Goal: Information Seeking & Learning: Find specific page/section

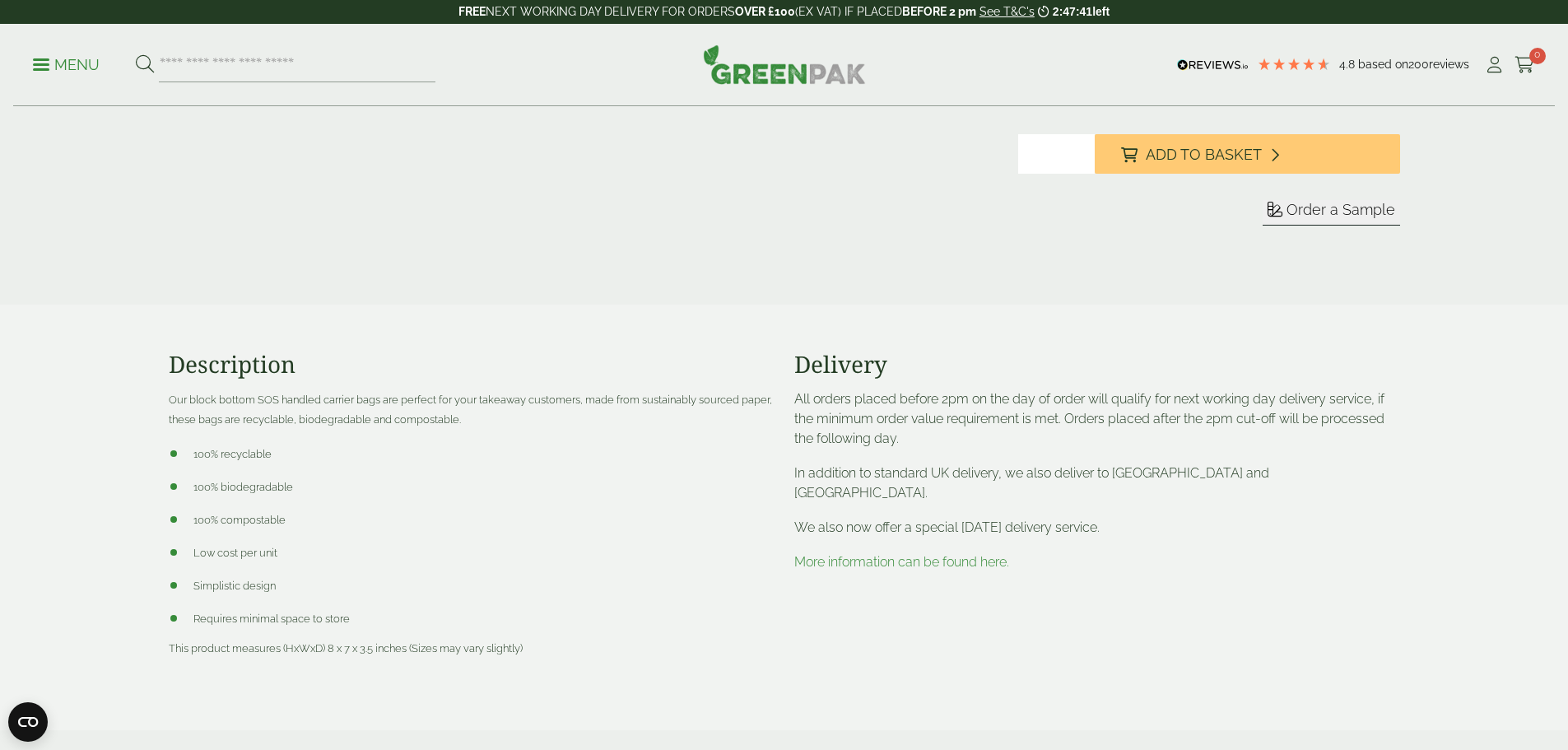
drag, startPoint x: 62, startPoint y: 65, endPoint x: 70, endPoint y: 66, distance: 8.1
click at [62, 65] on p "Menu" at bounding box center [65, 65] width 66 height 20
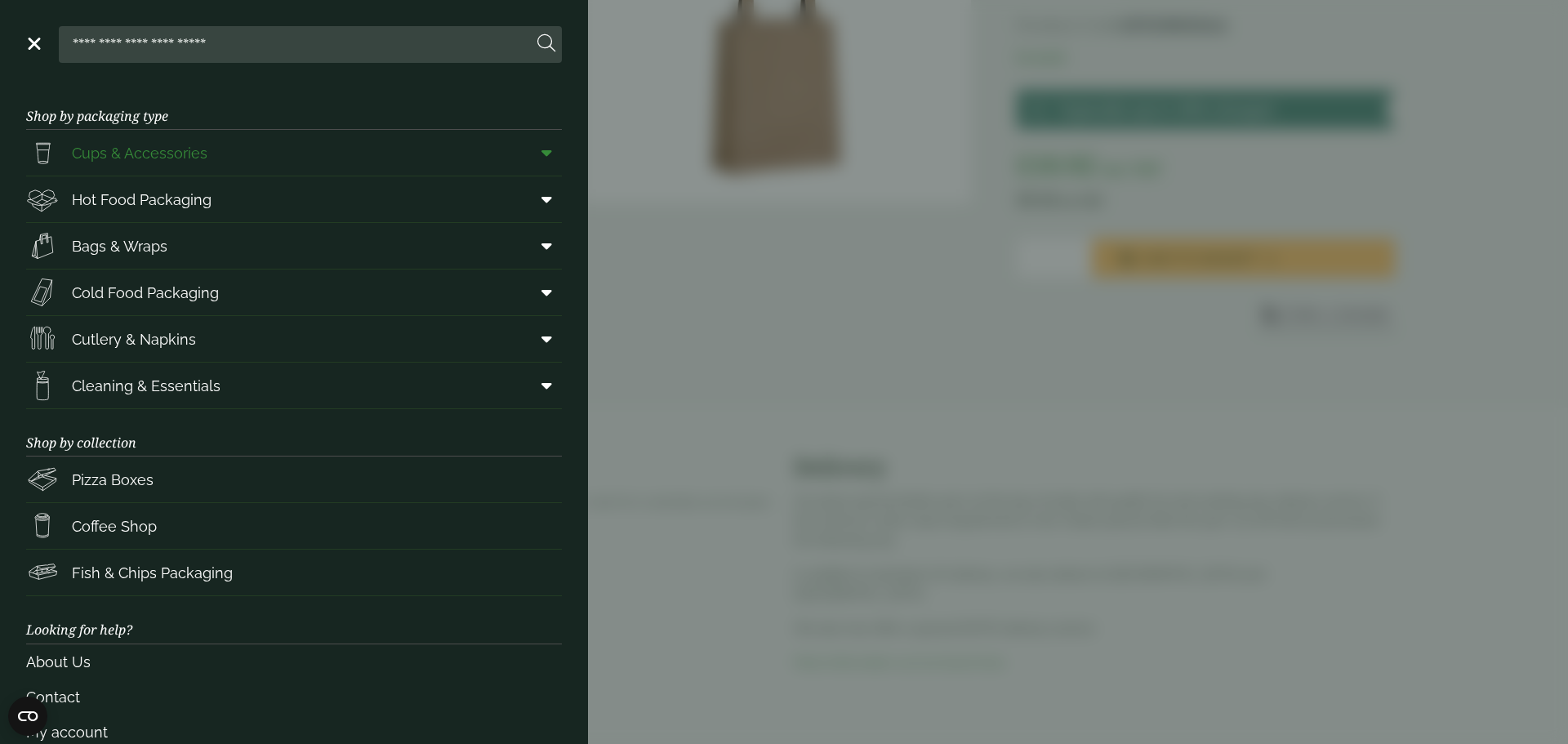
click at [527, 147] on span at bounding box center [543, 153] width 37 height 31
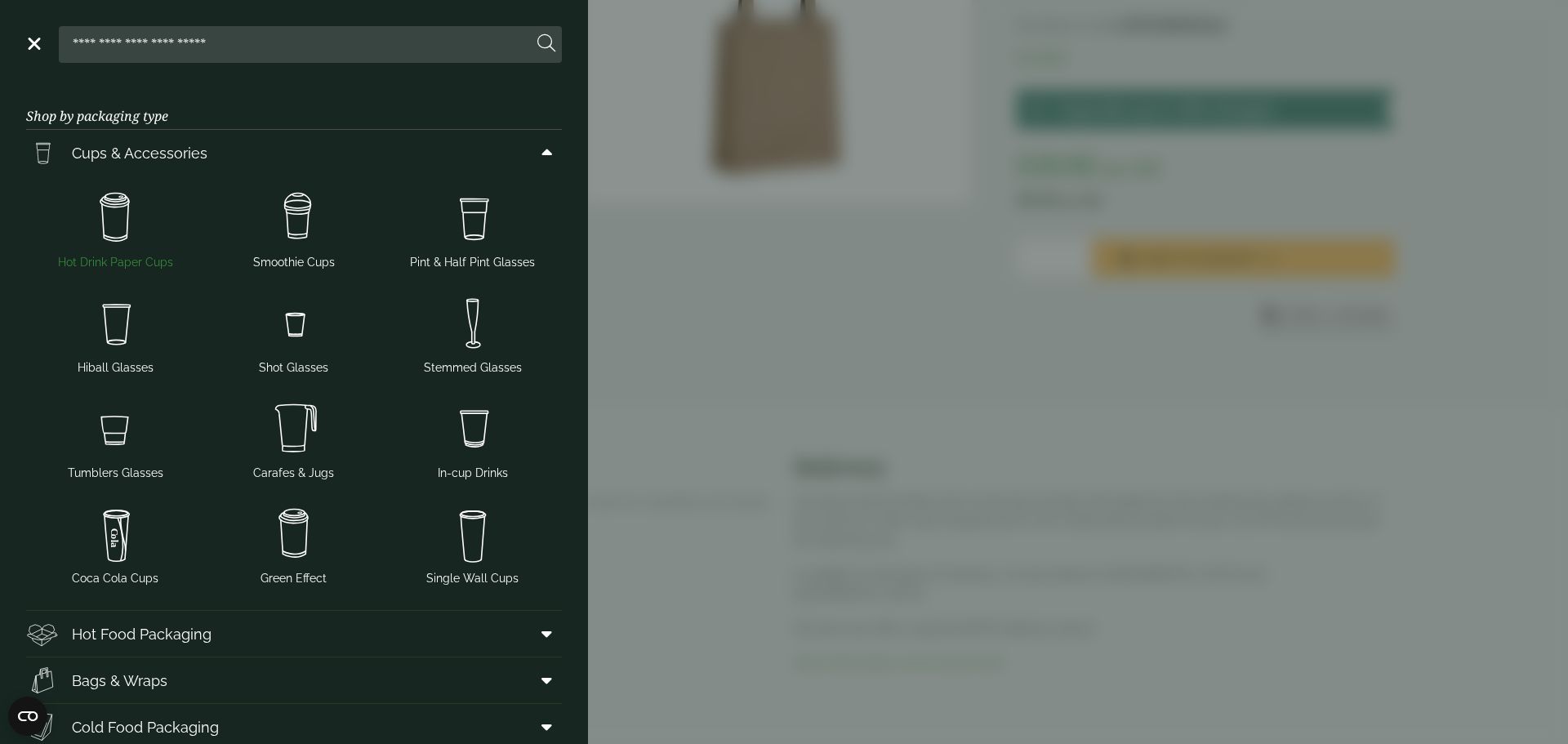
click at [108, 223] on img at bounding box center [115, 218] width 166 height 65
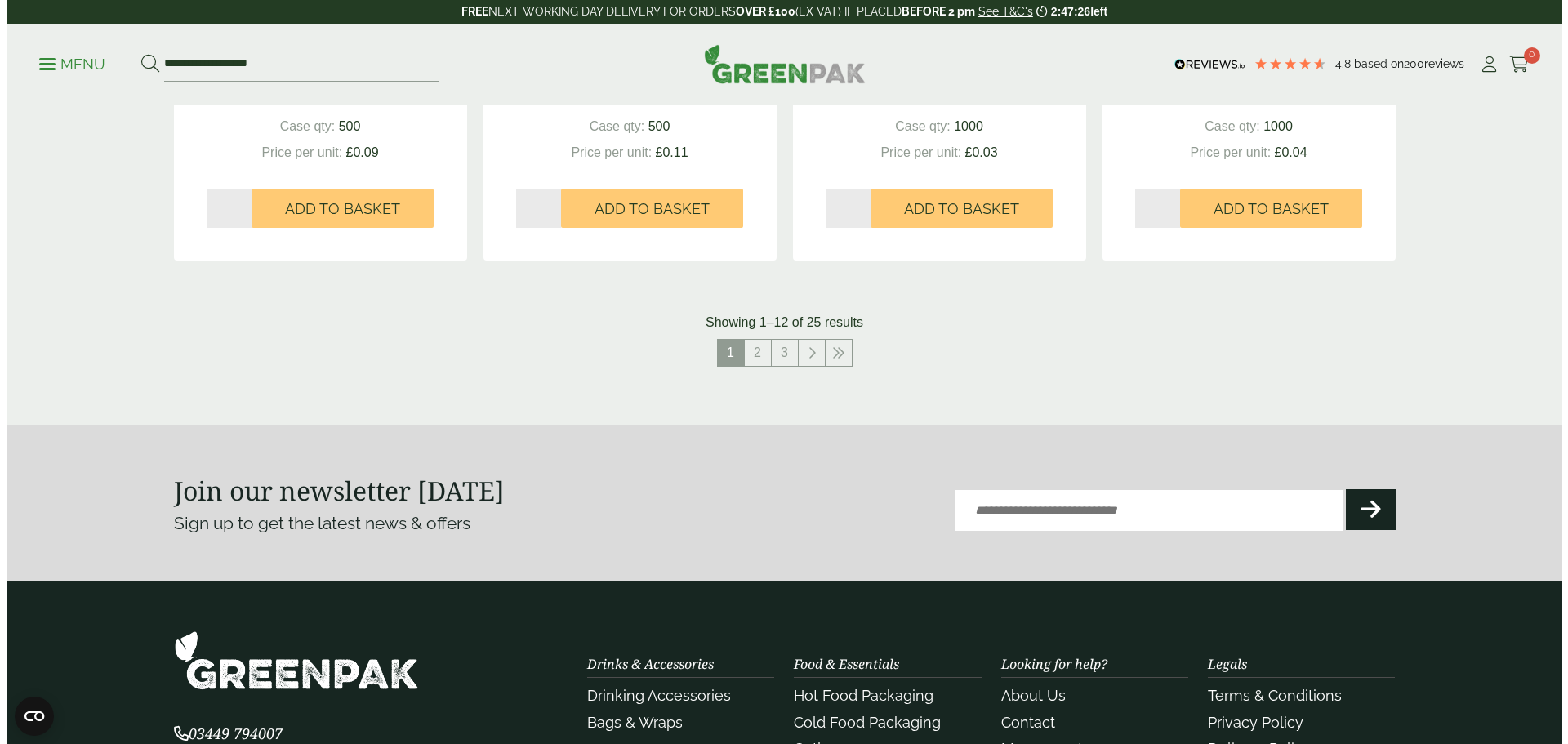
scroll to position [1465, 0]
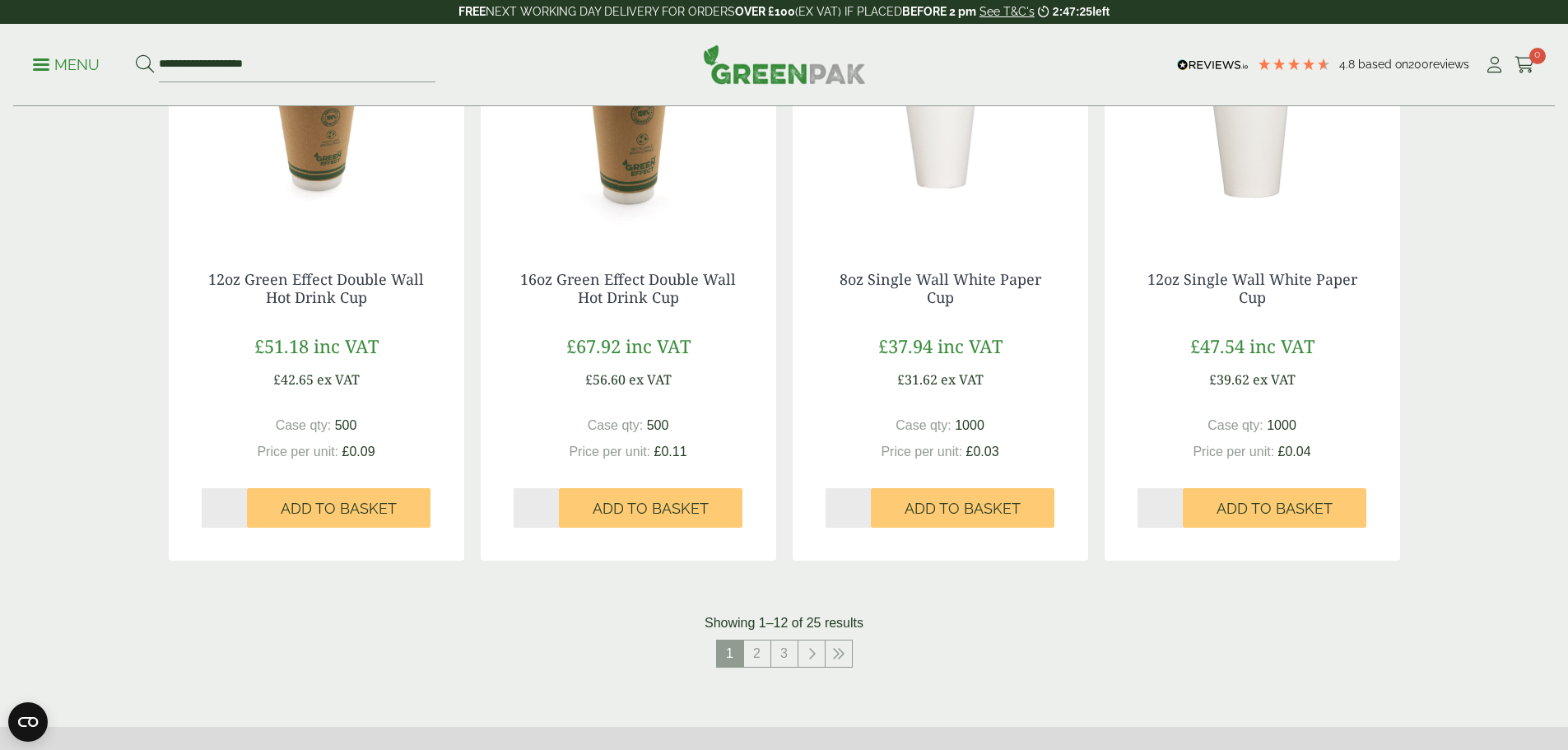
click at [60, 59] on p "Menu" at bounding box center [65, 65] width 66 height 20
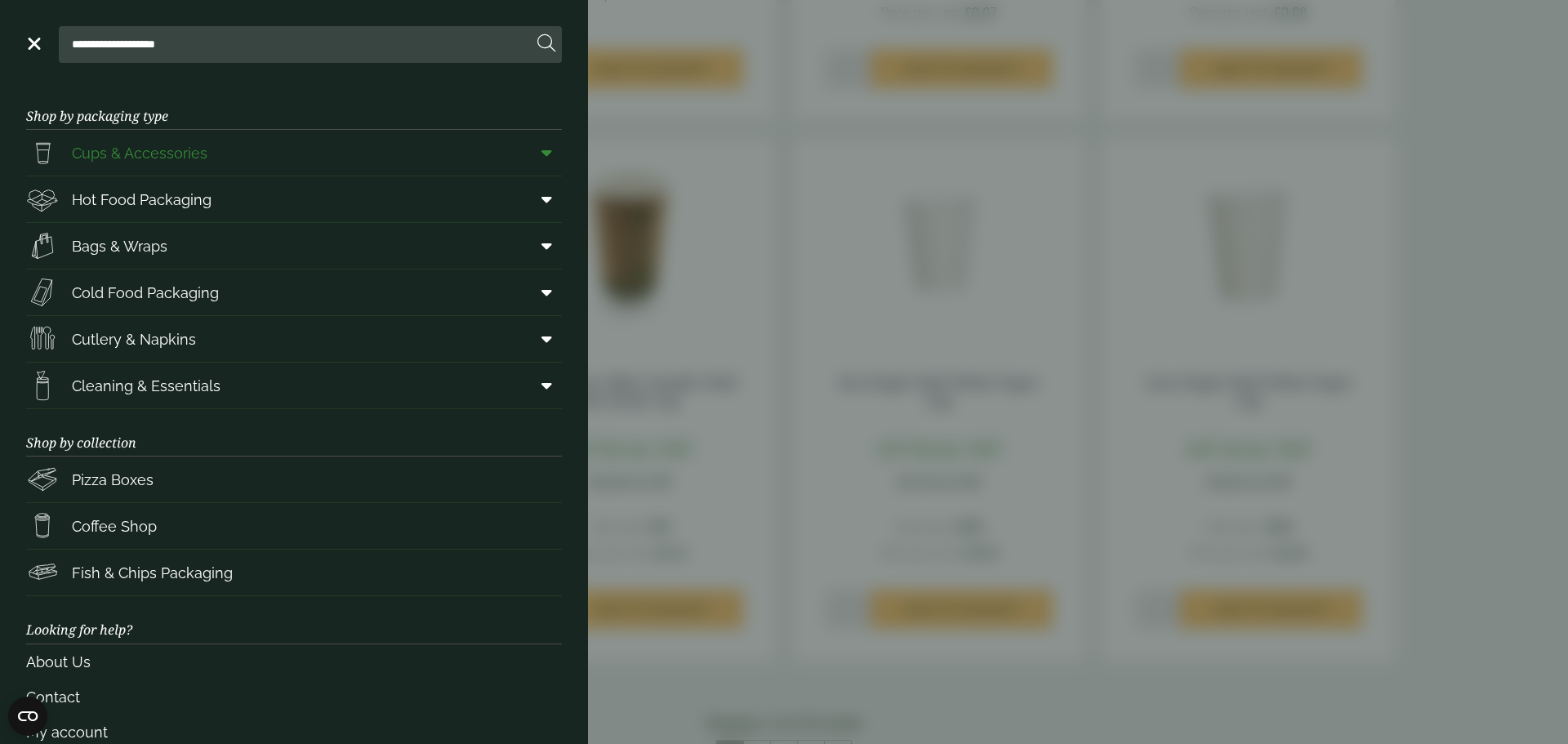
click at [99, 155] on span "Cups & Accessories" at bounding box center [139, 153] width 136 height 22
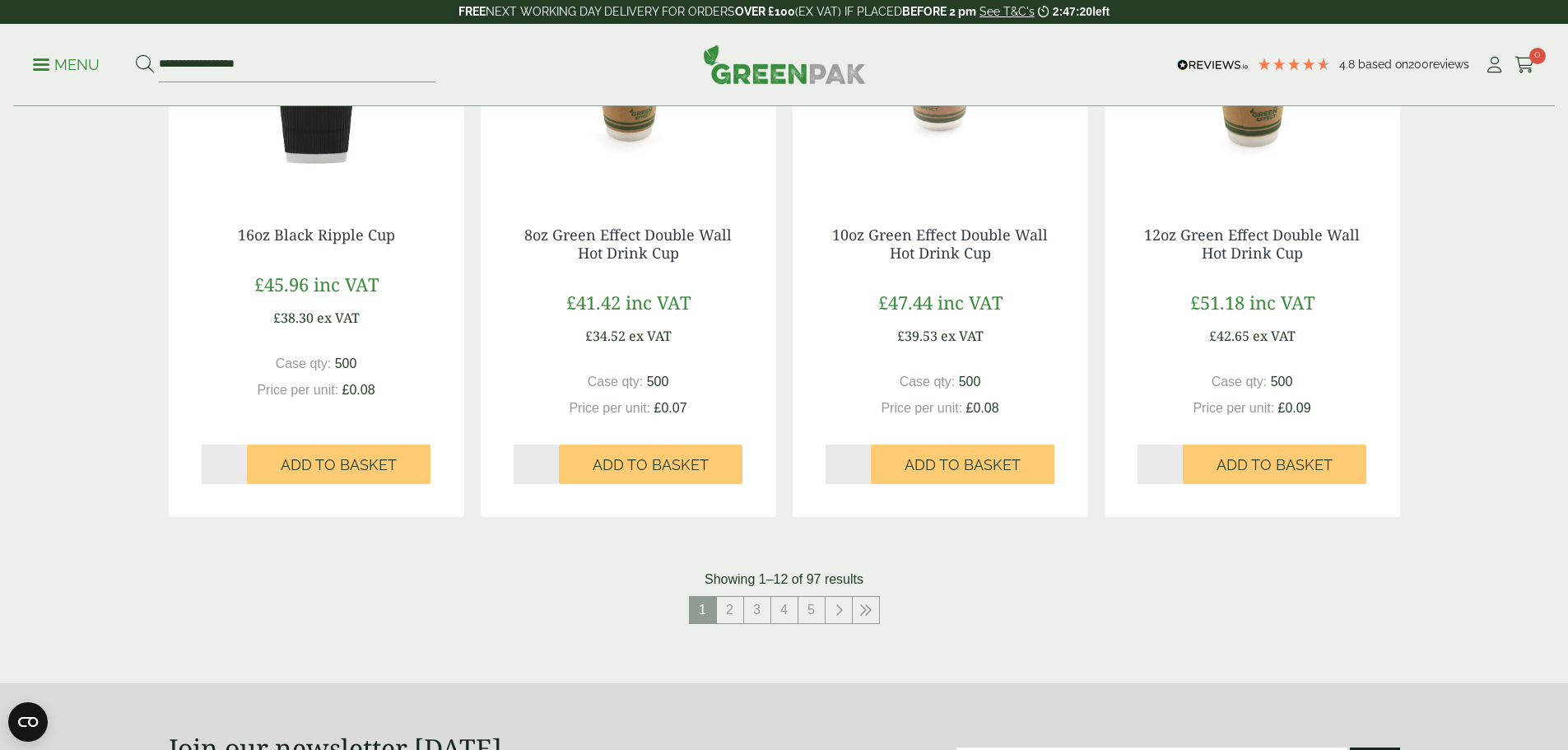
scroll to position [1728, 0]
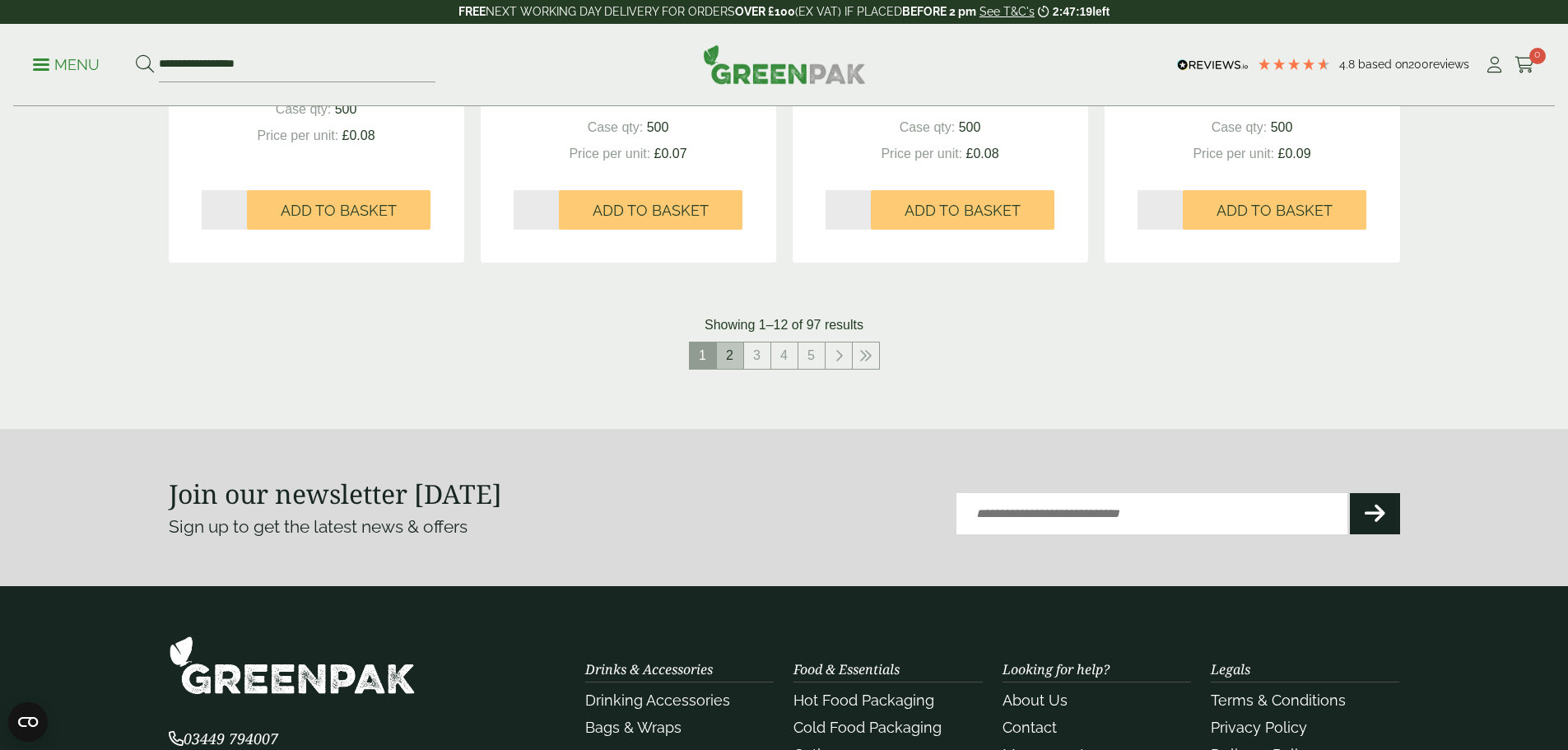
click at [738, 351] on link "2" at bounding box center [730, 356] width 27 height 27
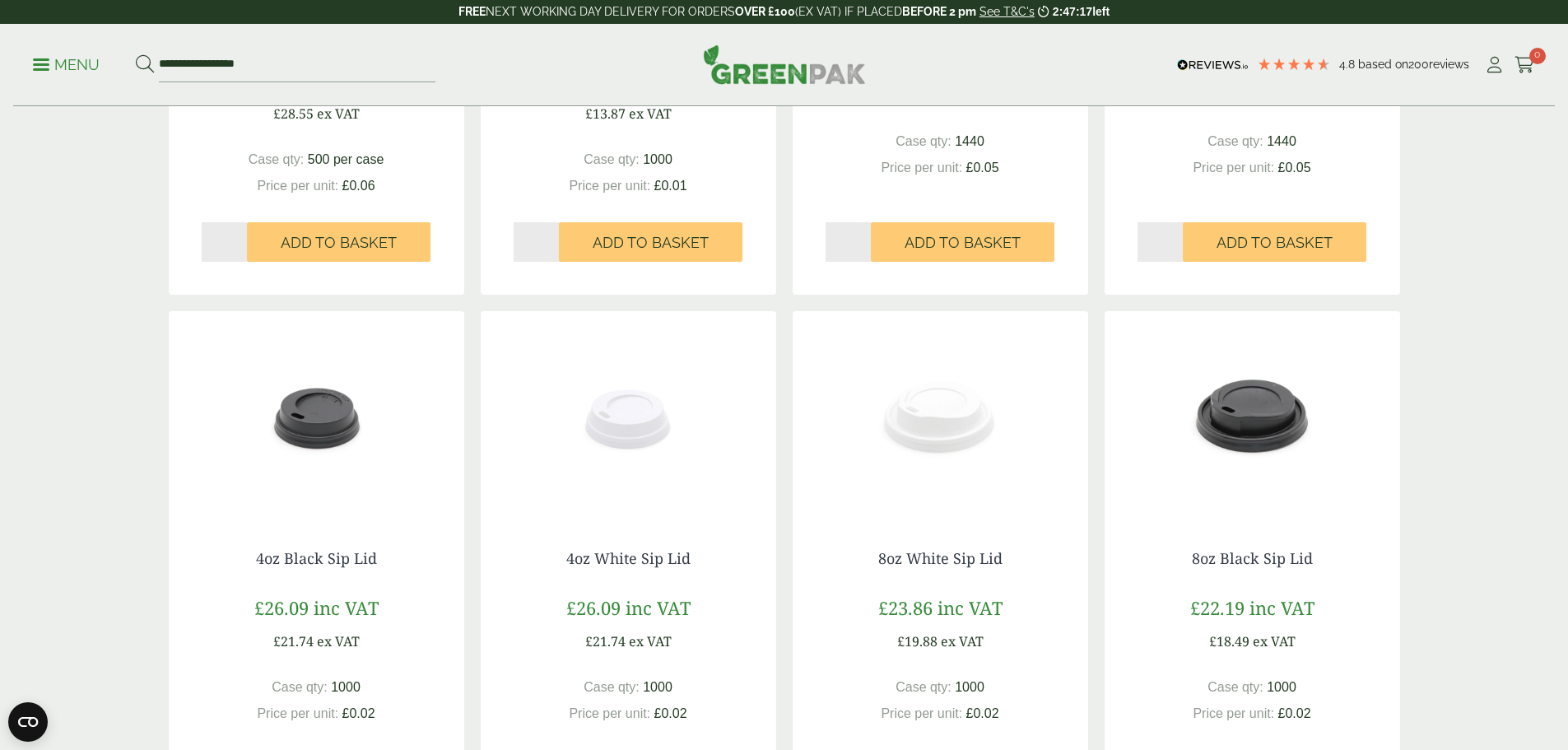
scroll to position [1152, 0]
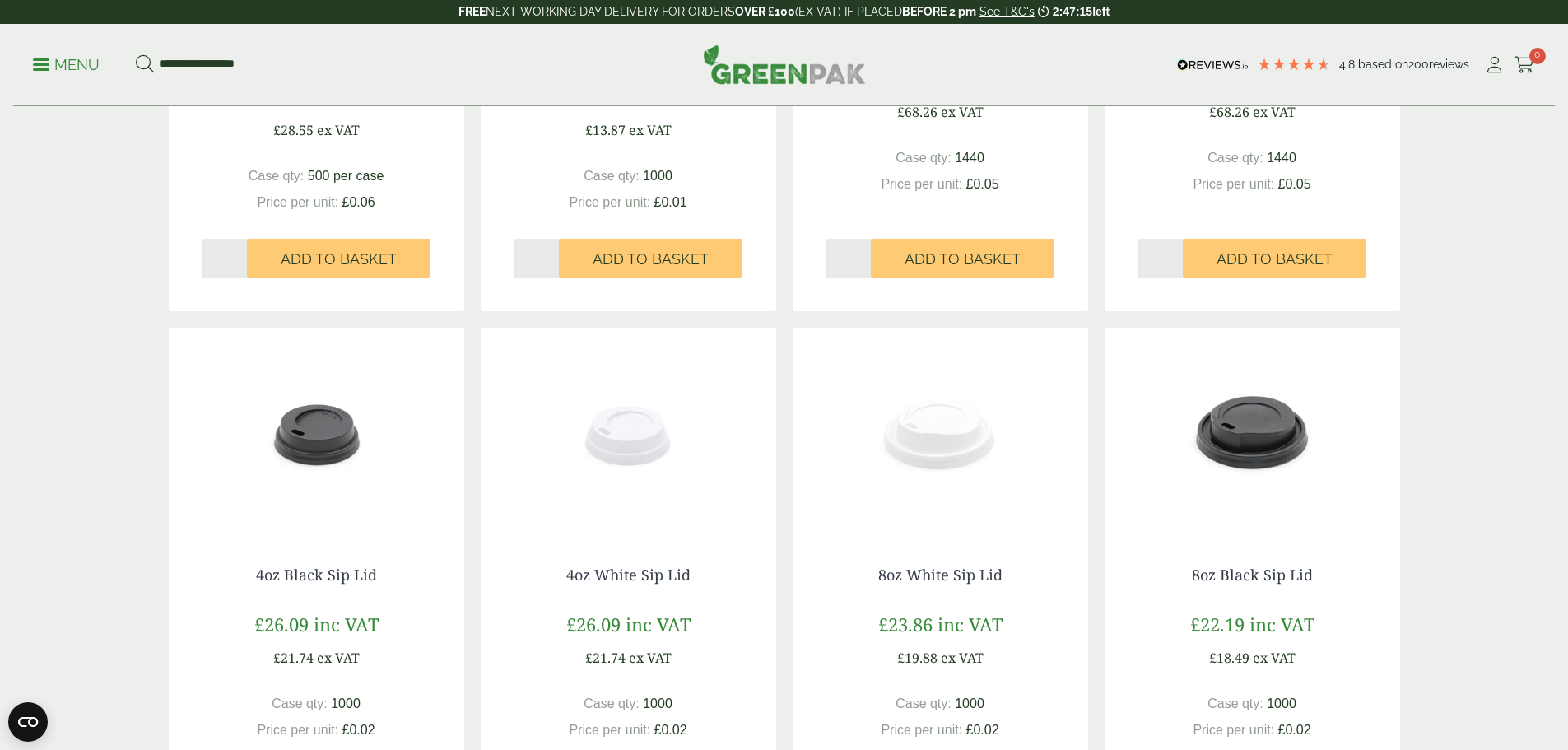
click at [948, 425] on img at bounding box center [940, 430] width 296 height 206
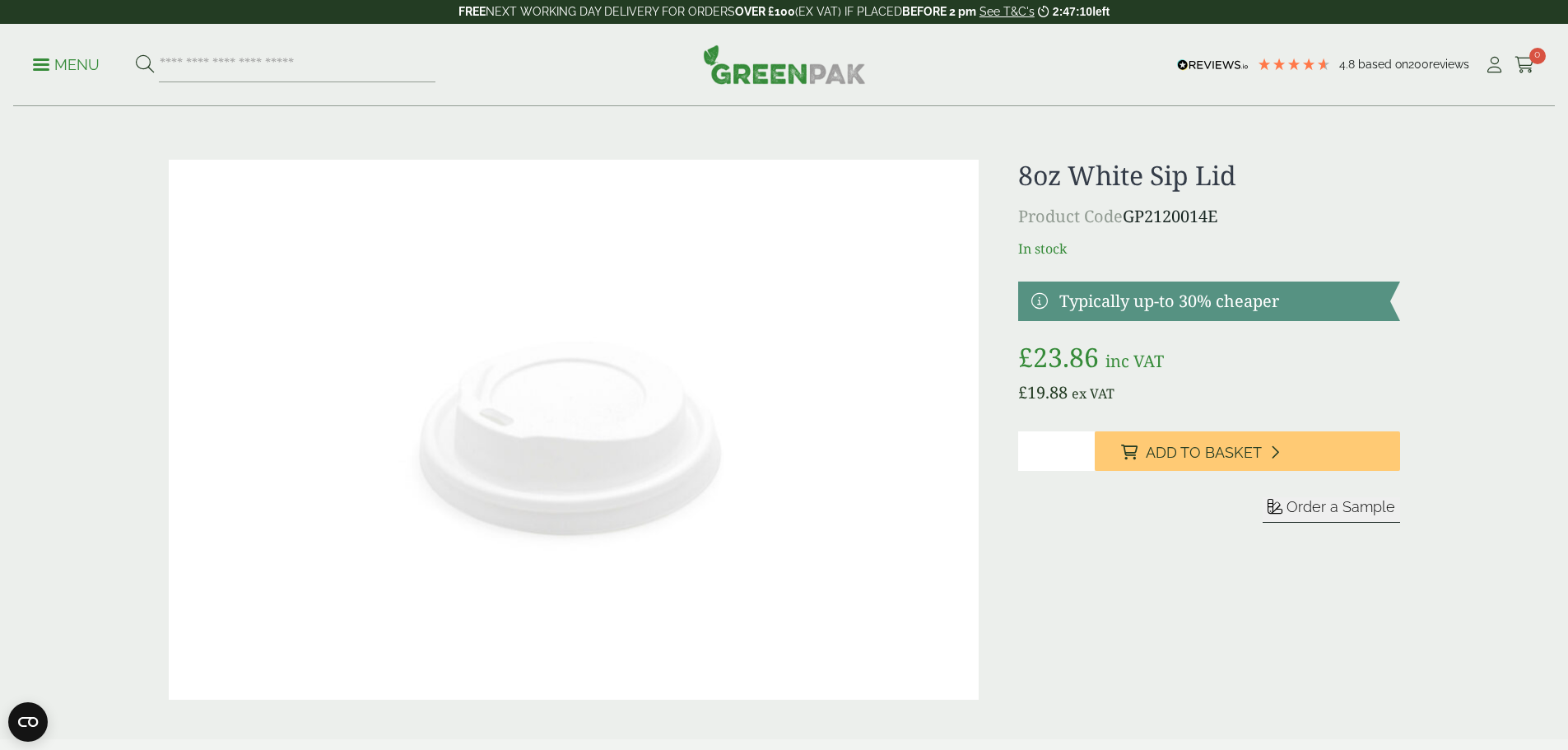
click at [1132, 219] on p "Product Code GP2120014E" at bounding box center [1209, 216] width 381 height 25
